Goal: Task Accomplishment & Management: Use online tool/utility

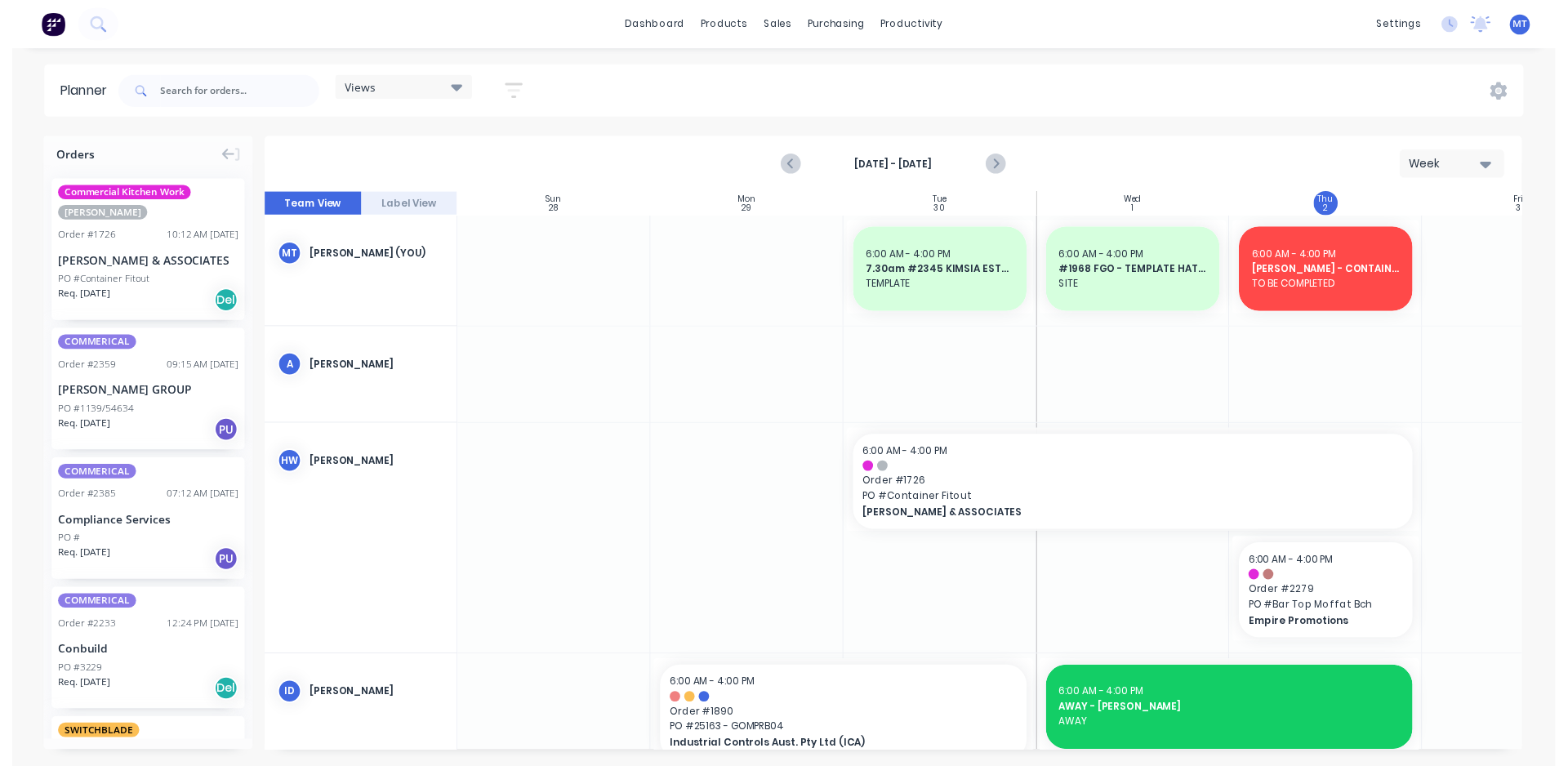
scroll to position [0, 297]
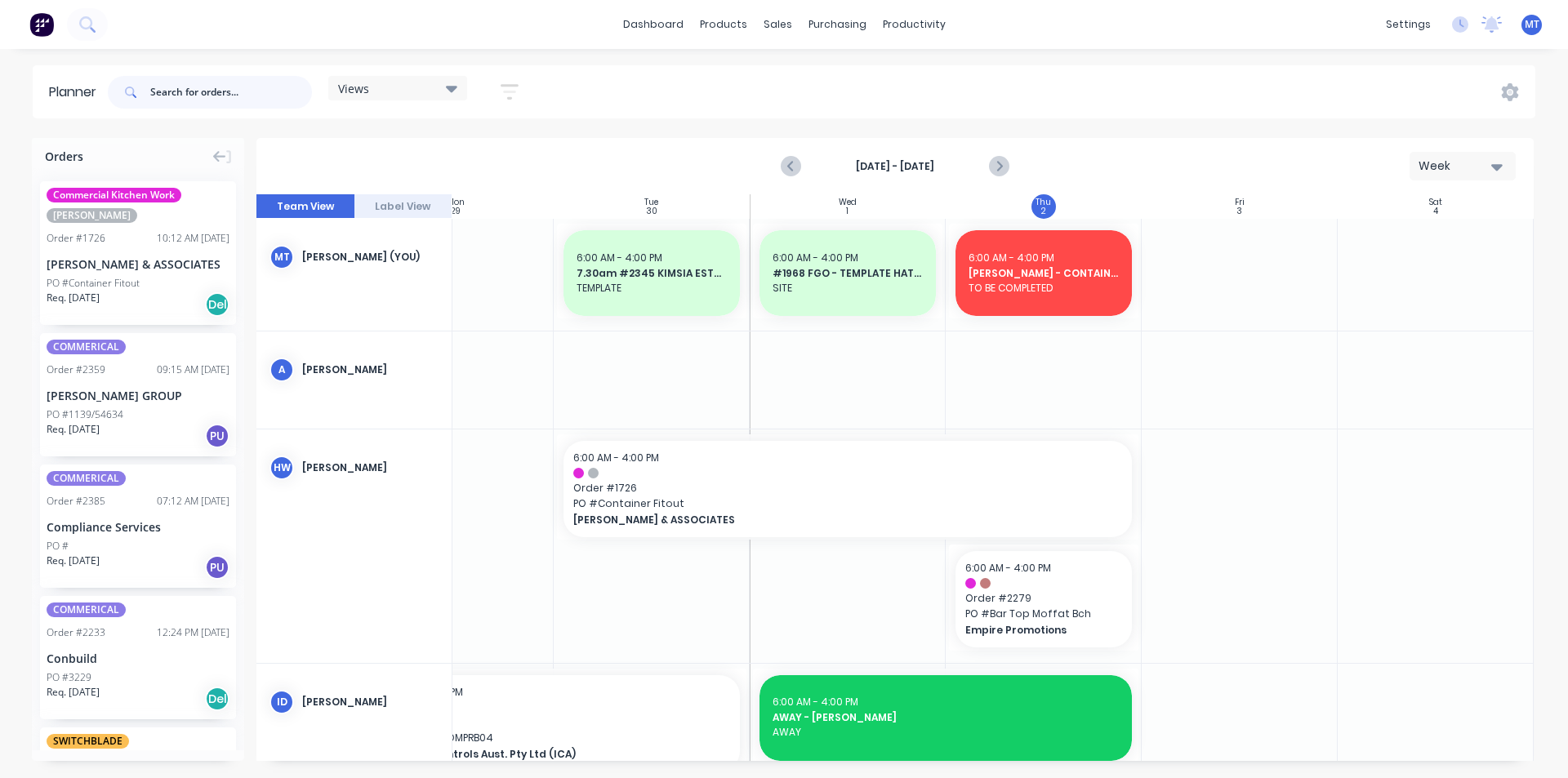
click at [204, 94] on input "text" at bounding box center [231, 92] width 162 height 33
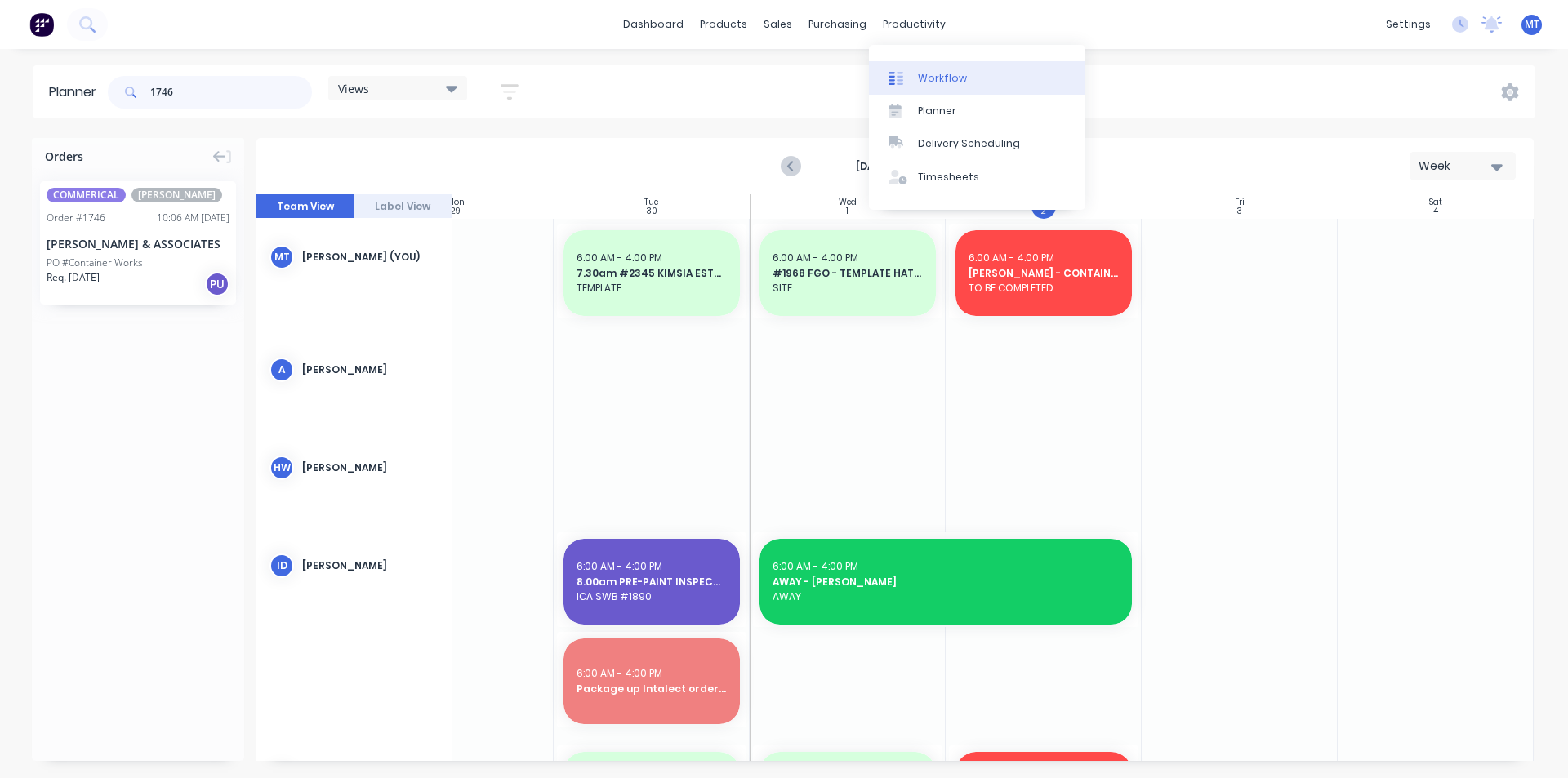
type input "1746"
click at [939, 76] on div "Workflow" at bounding box center [942, 77] width 49 height 14
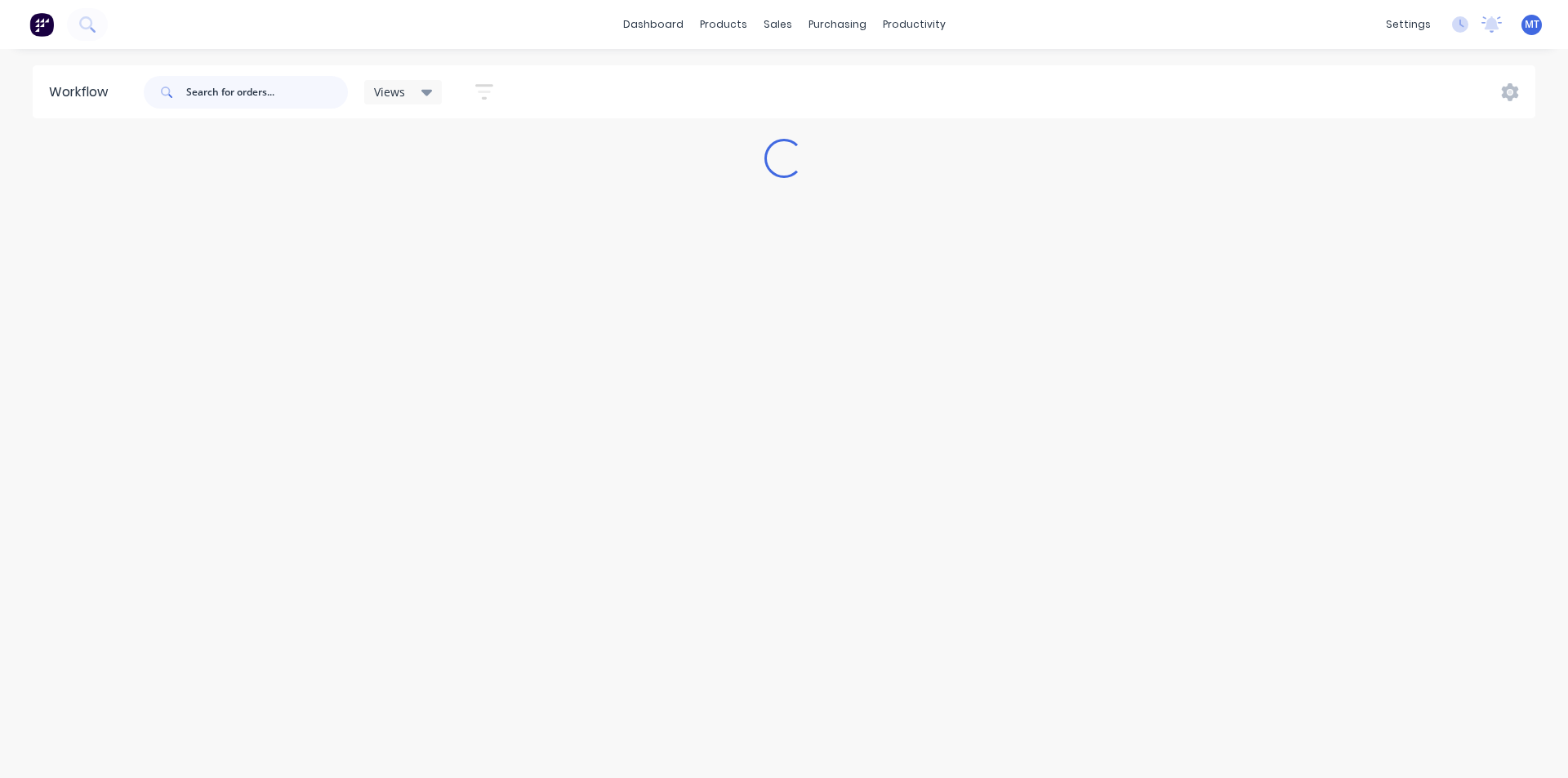
click at [269, 86] on input "text" at bounding box center [267, 92] width 162 height 33
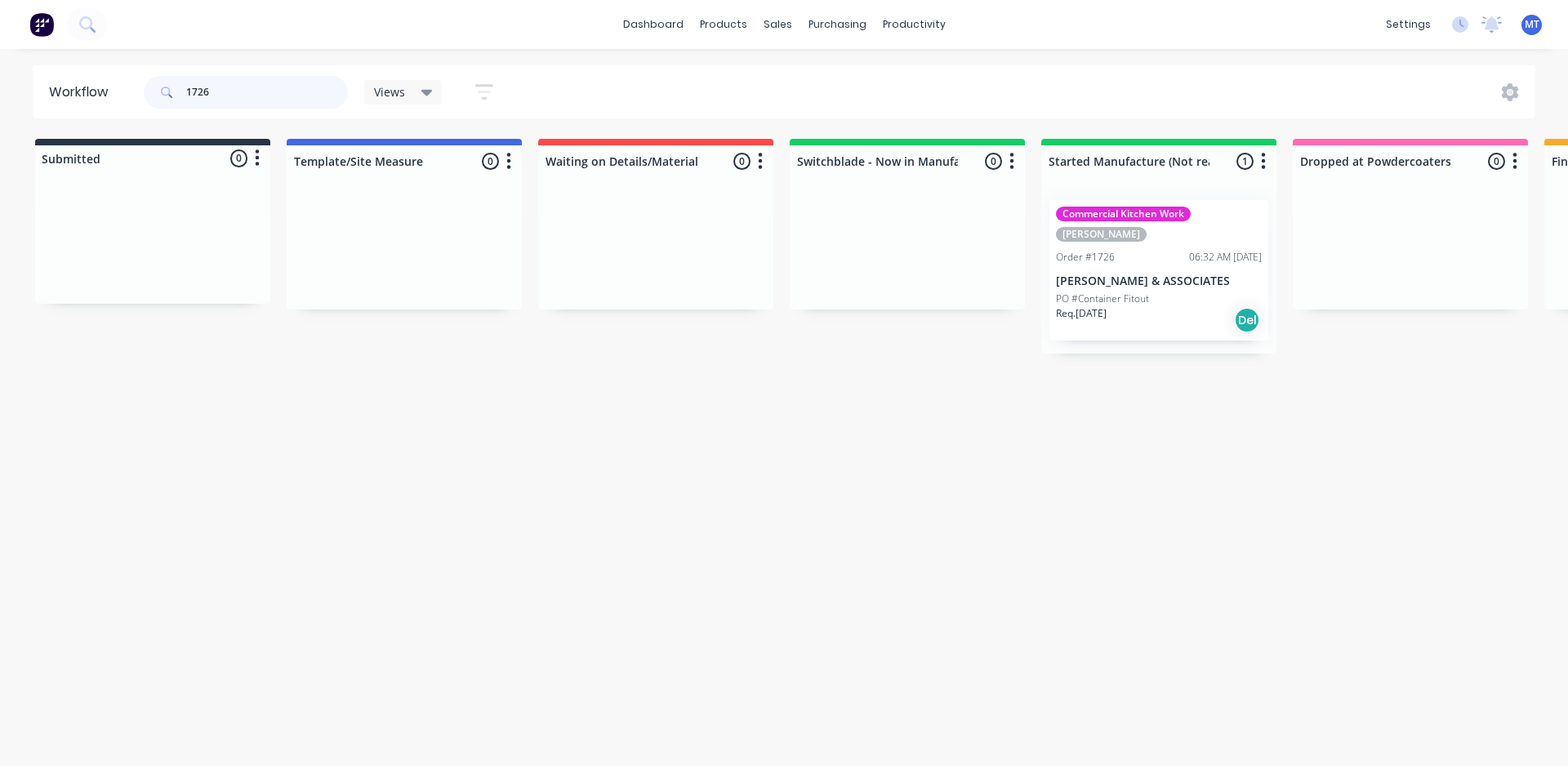
type input "1726"
click at [1139, 291] on p "PO #Container Fitout" at bounding box center [1102, 298] width 93 height 14
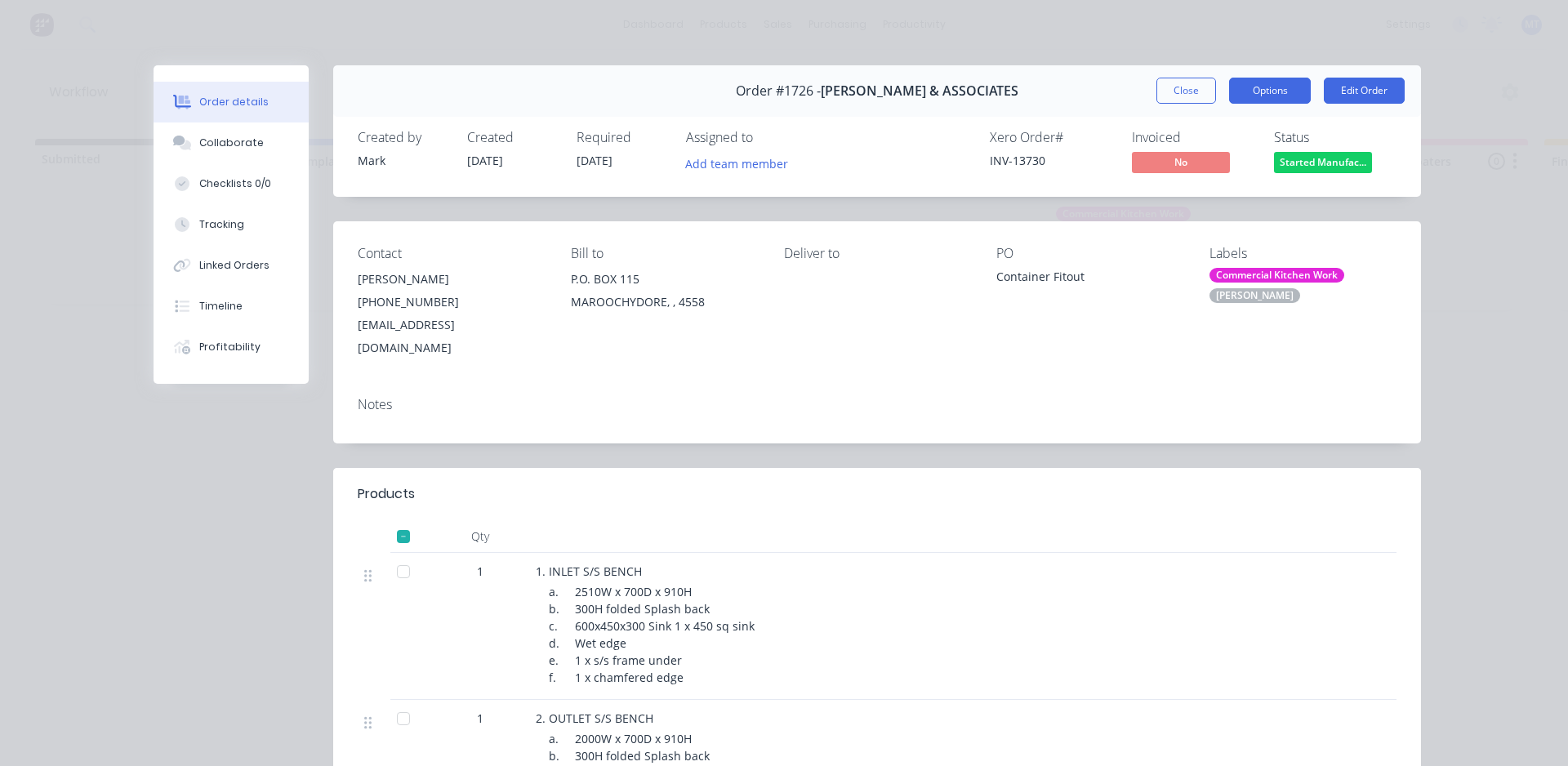
click at [1252, 82] on button "Options" at bounding box center [1269, 90] width 82 height 26
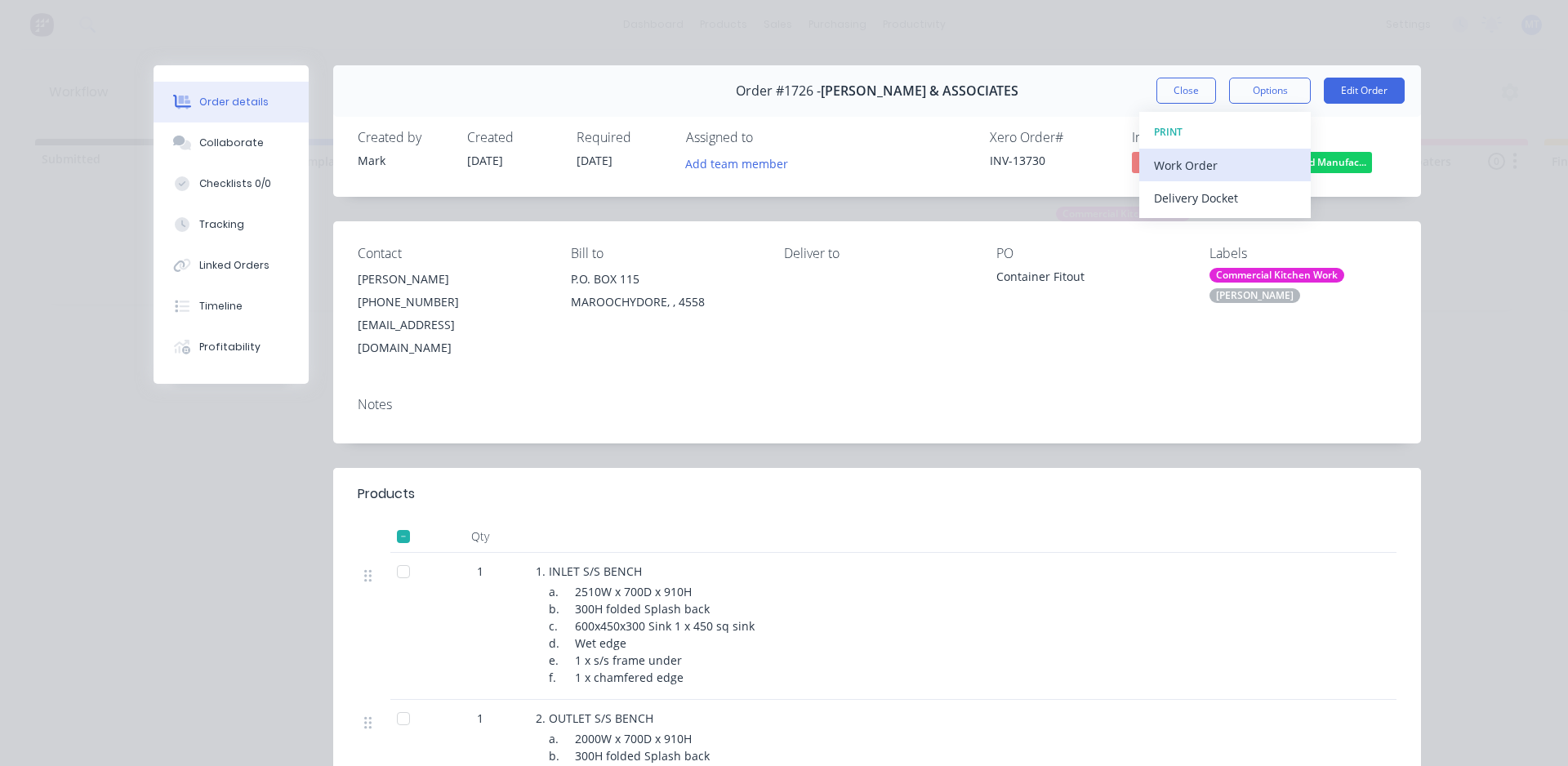
click at [1176, 171] on div "Work Order" at bounding box center [1224, 165] width 142 height 24
click at [1173, 231] on div "Custom" at bounding box center [1224, 231] width 142 height 24
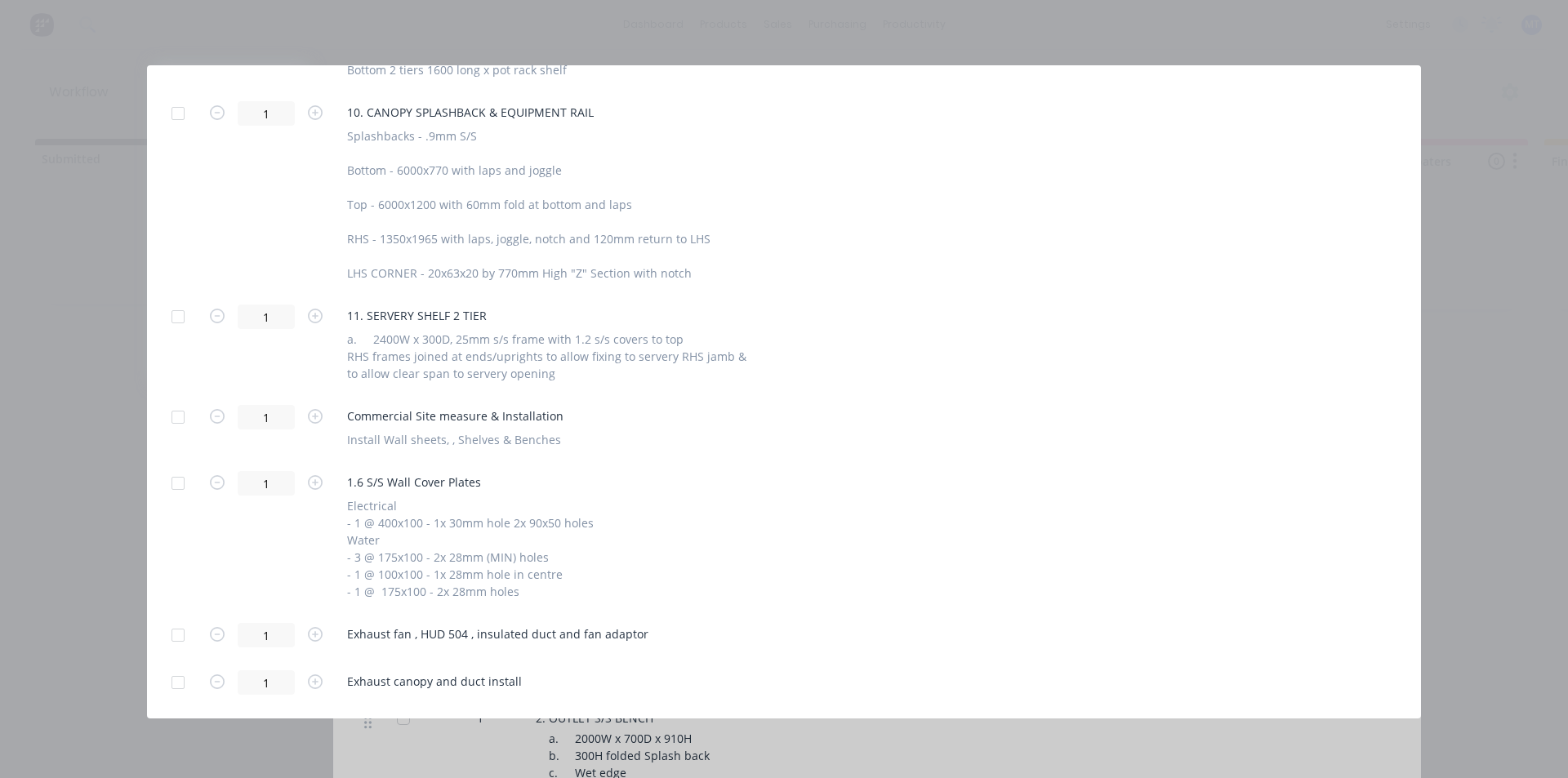
scroll to position [1381, 0]
click at [173, 485] on div at bounding box center [178, 482] width 33 height 33
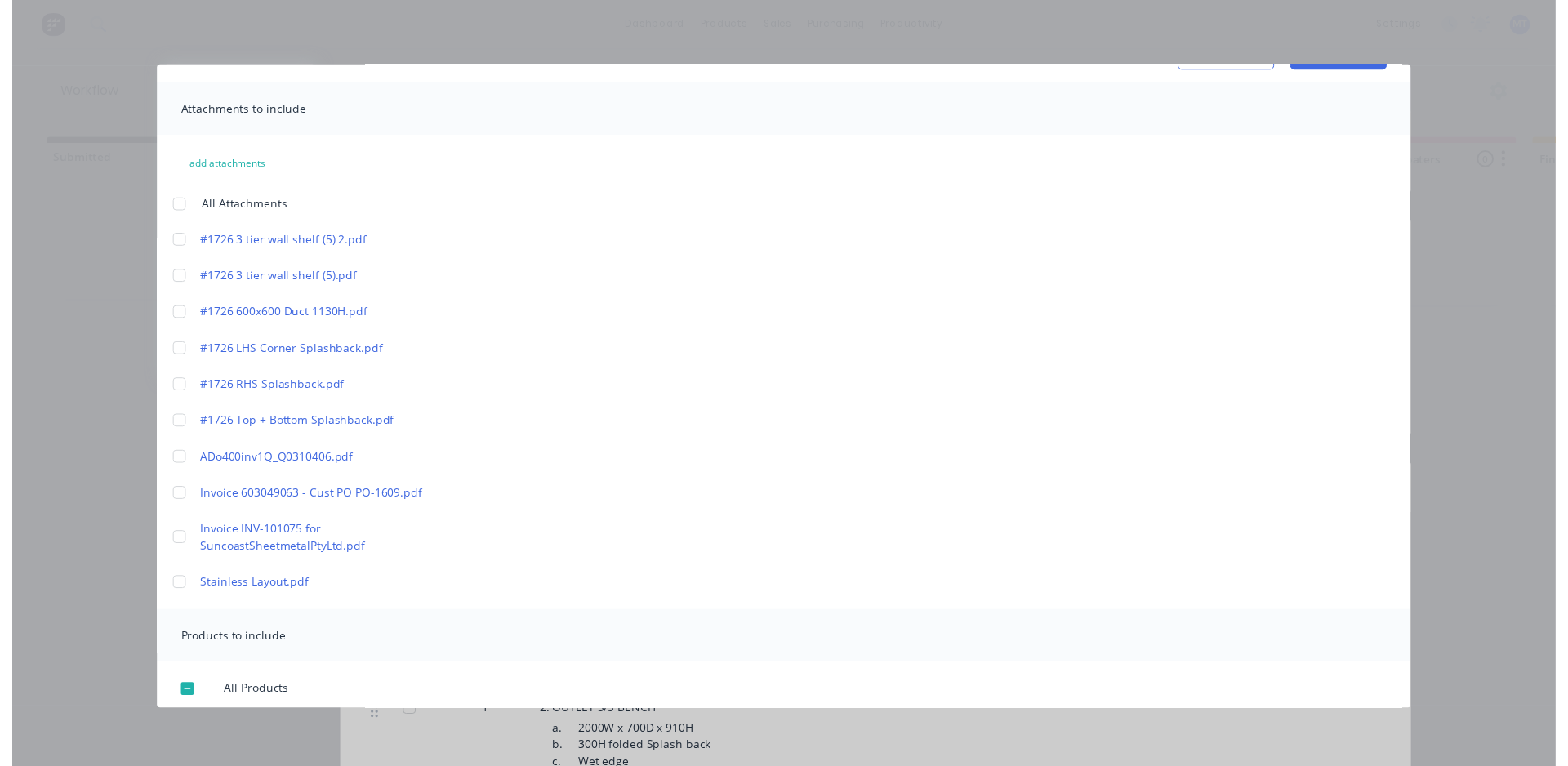
scroll to position [0, 0]
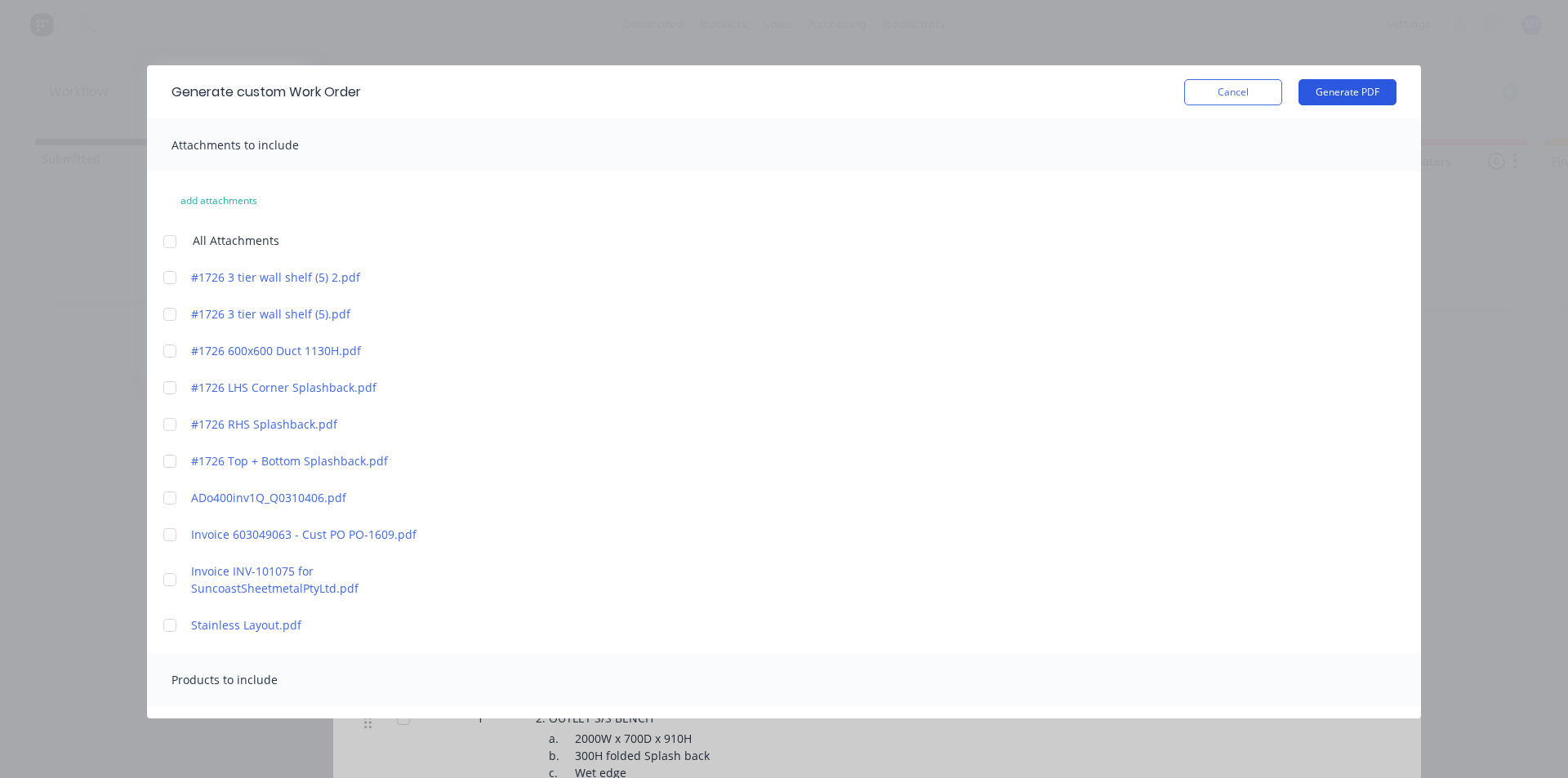
click at [1352, 88] on button "Generate PDF" at bounding box center [1347, 92] width 98 height 26
